Goal: Use online tool/utility: Utilize a website feature to perform a specific function

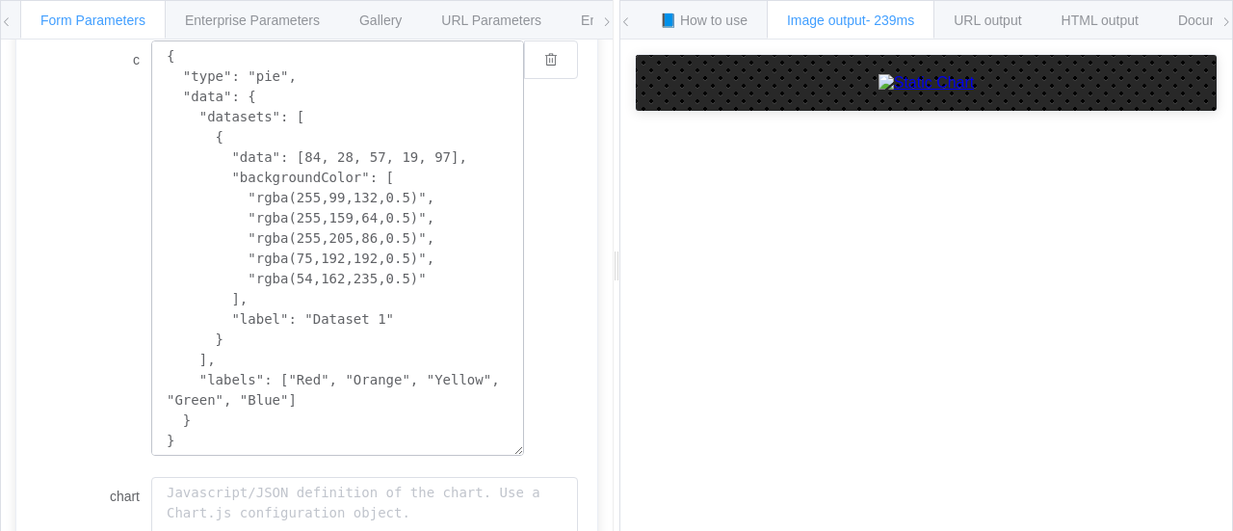
scroll to position [385, 0]
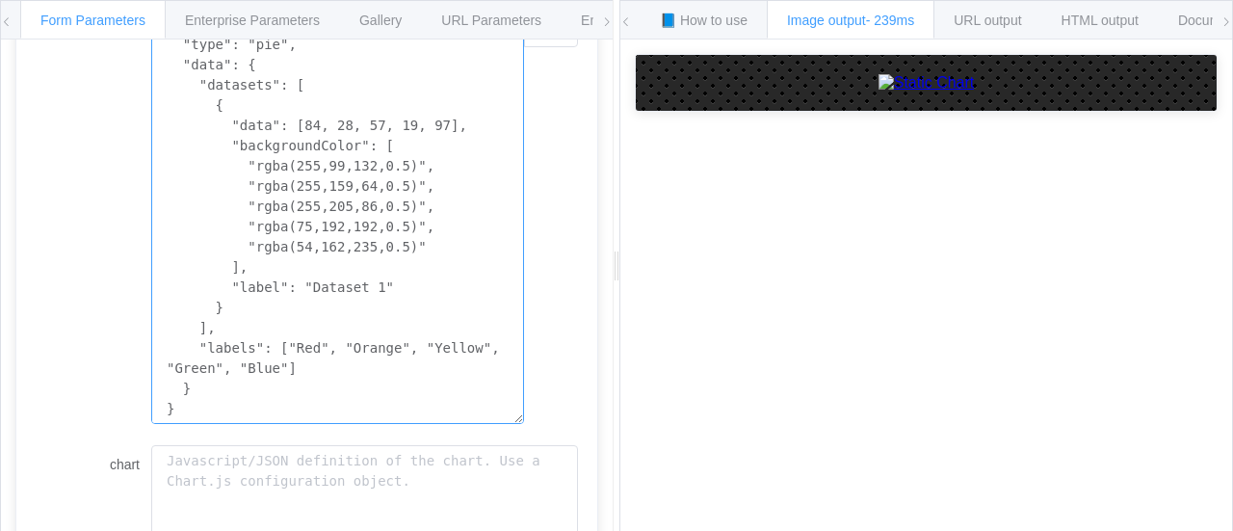
click at [365, 372] on textarea "{ "type": "pie", "data": { "datasets": [ { "data": [84, 28, 57, 19, 97], "backg…" at bounding box center [337, 216] width 373 height 415
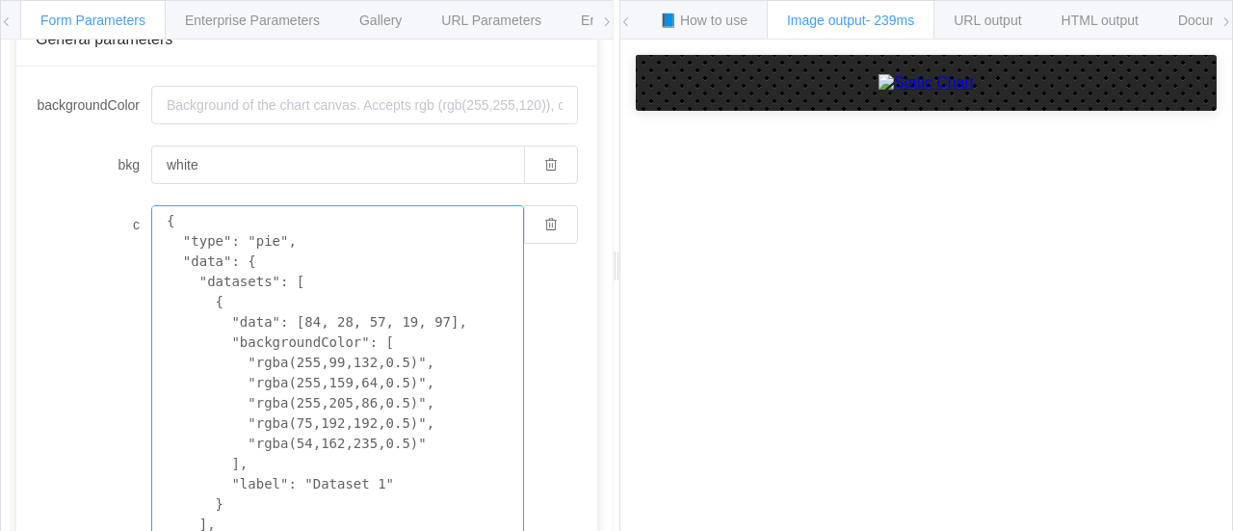
scroll to position [18, 0]
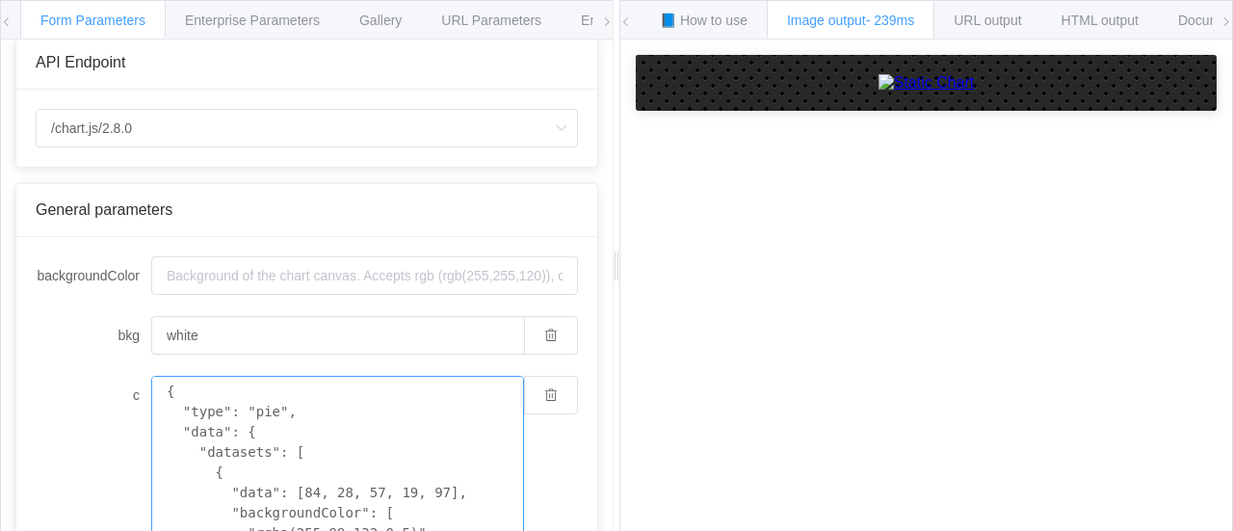
drag, startPoint x: 279, startPoint y: 417, endPoint x: 151, endPoint y: 27, distance: 410.7
click at [151, 27] on div "Form Parameters Enterprise Parameters Gallery URL Parameters Environments API E…" at bounding box center [307, 266] width 614 height 533
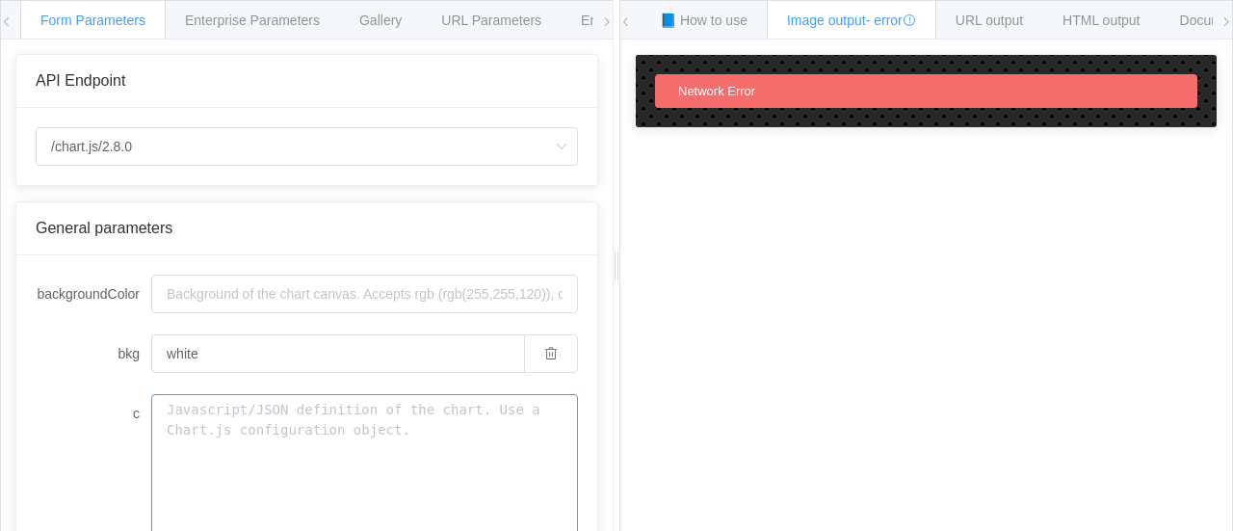
click at [249, 473] on textarea "c" at bounding box center [364, 500] width 427 height 213
drag, startPoint x: 1187, startPoint y: 200, endPoint x: 699, endPoint y: 265, distance: 491.7
click at [1187, 200] on div "How to maximize Image Charts in 3 steps Read the step-by-[PERSON_NAME] to the I…" at bounding box center [926, 299] width 612 height 521
click at [195, 408] on textarea "c" at bounding box center [364, 500] width 427 height 213
paste textarea "<svg width="600" height="600" viewBox="0 0 600 600" xmlns="[URL][DOMAIN_NAME]" …"
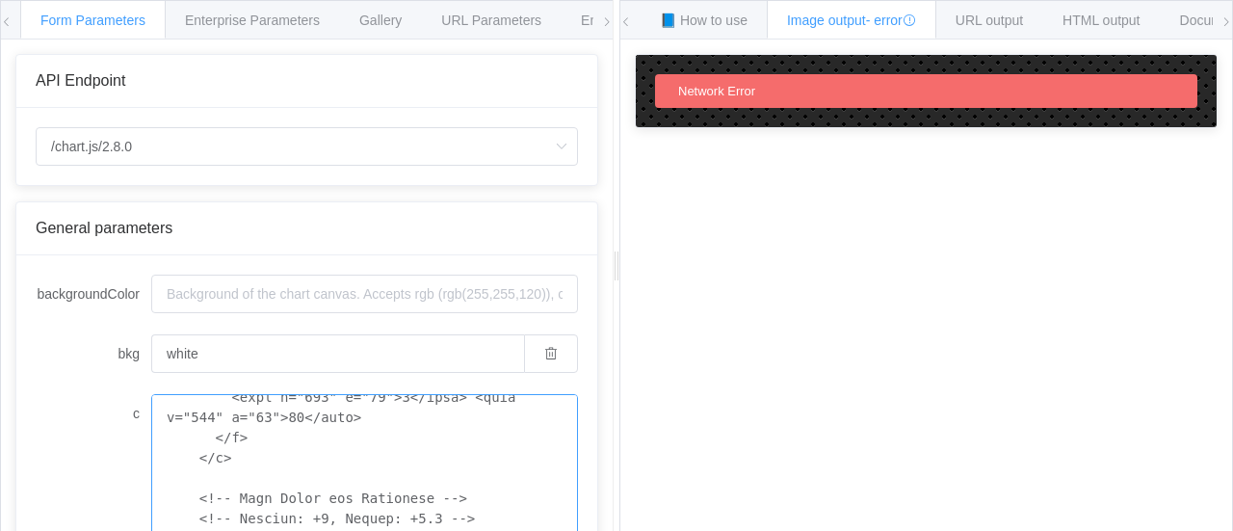
scroll to position [29, 0]
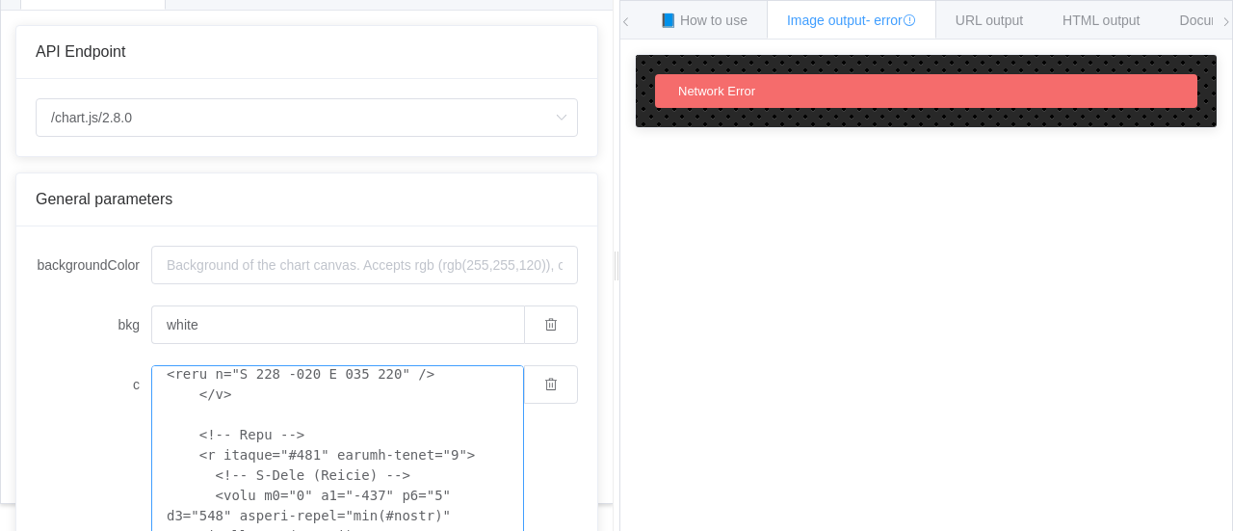
type textarea "<svg width="600" height="600" viewBox="0 0 600 600" xmlns="[URL][DOMAIN_NAME]" …"
click at [805, 253] on div "How to maximize Image Charts in 3 steps Read the step-by-[PERSON_NAME] to the I…" at bounding box center [926, 299] width 612 height 521
click at [809, 100] on div "Network Error" at bounding box center [926, 91] width 542 height 34
click at [807, 94] on div "Network Error" at bounding box center [926, 91] width 542 height 34
